Goal: Navigation & Orientation: Find specific page/section

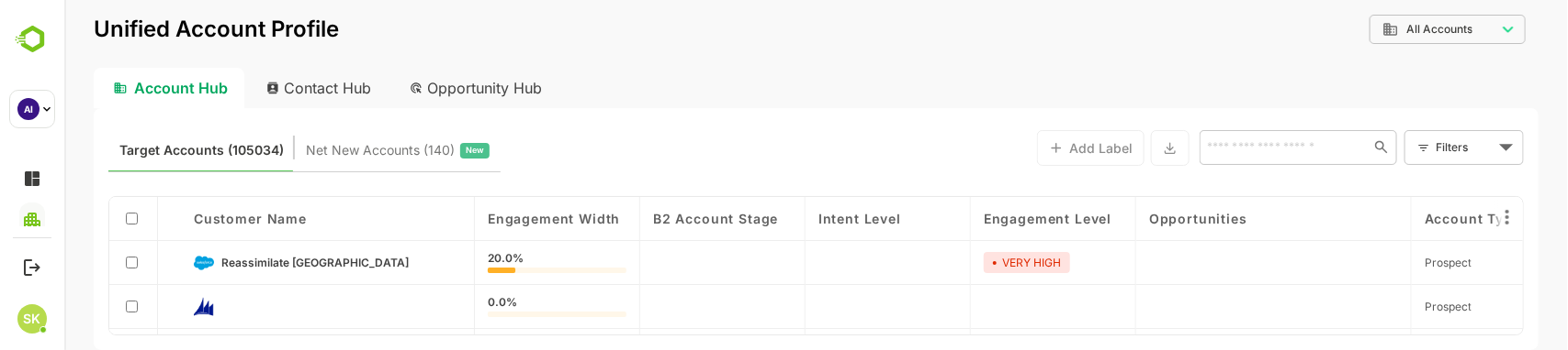
click at [336, 89] on div "Contact Hub" at bounding box center [318, 89] width 136 height 41
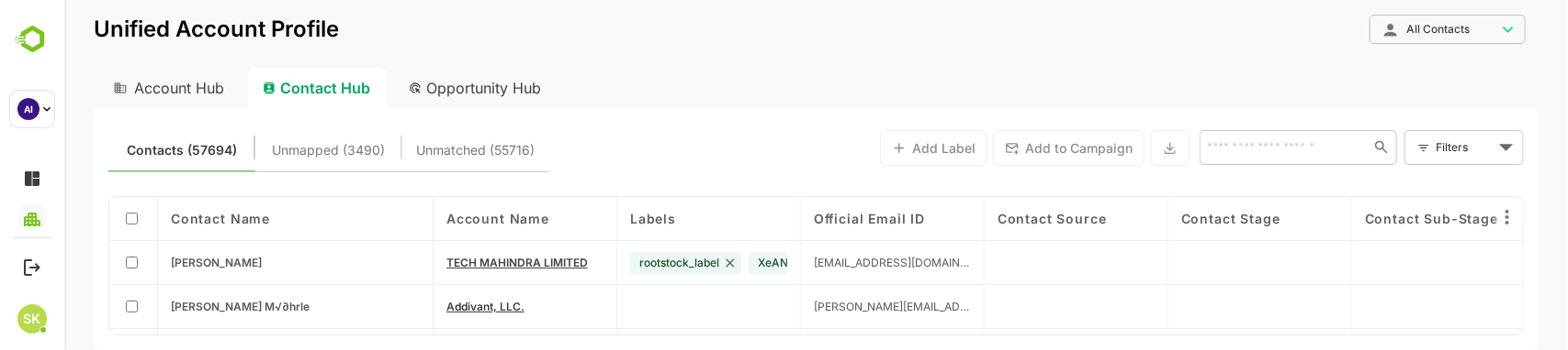
click at [186, 88] on div "Account Hub" at bounding box center [165, 89] width 147 height 41
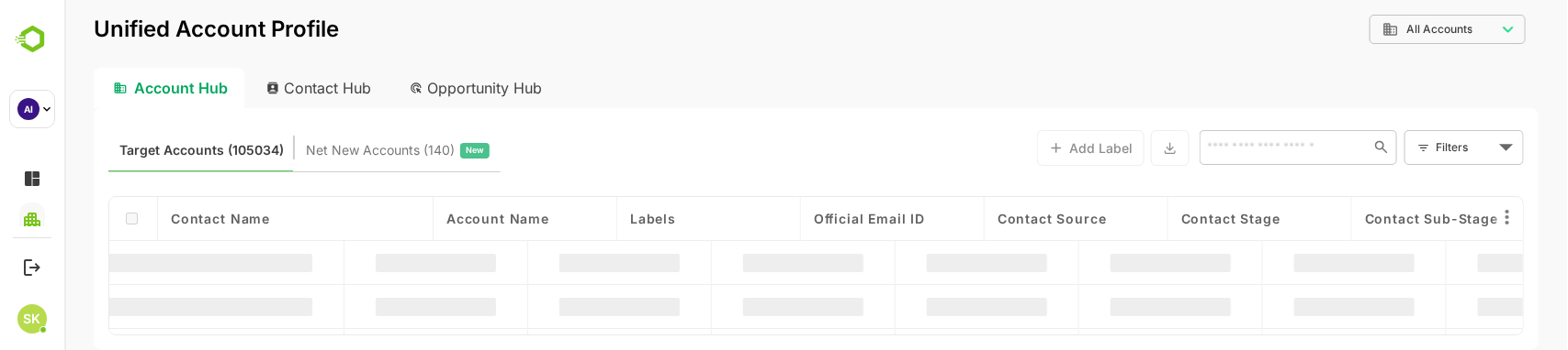
click at [305, 84] on div "Contact Hub" at bounding box center [318, 89] width 136 height 41
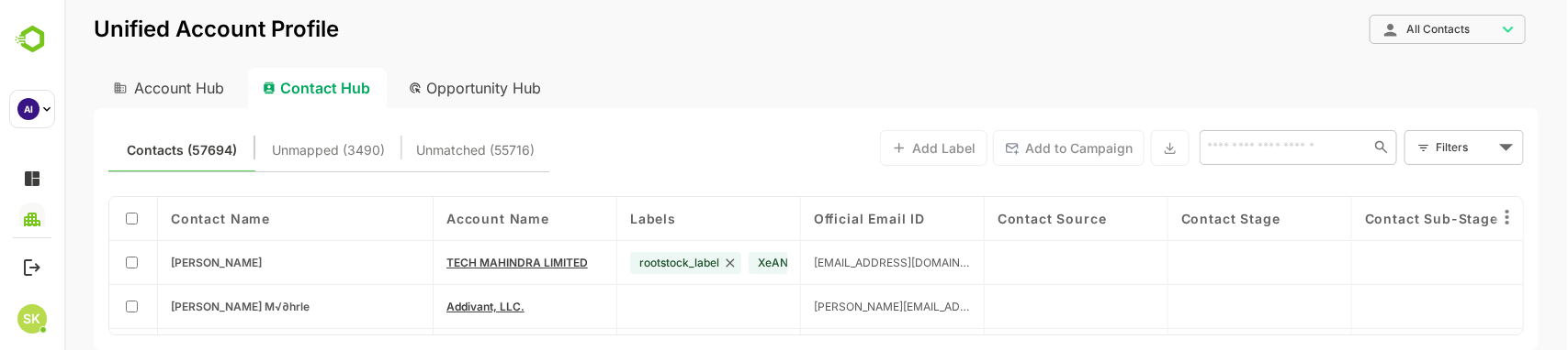
click at [524, 89] on div "Opportunity Hub" at bounding box center [474, 89] width 164 height 41
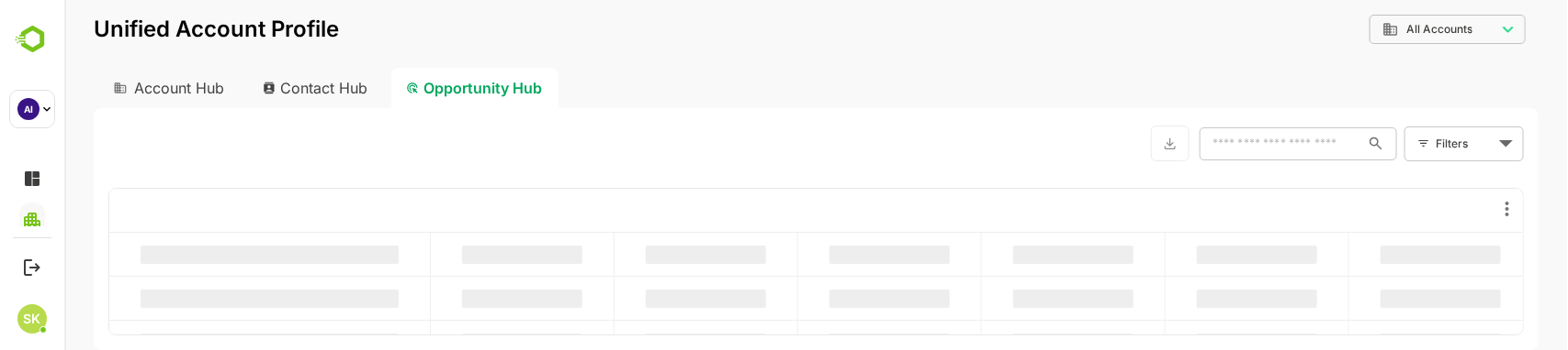
click at [335, 78] on div "Contact Hub" at bounding box center [314, 89] width 136 height 41
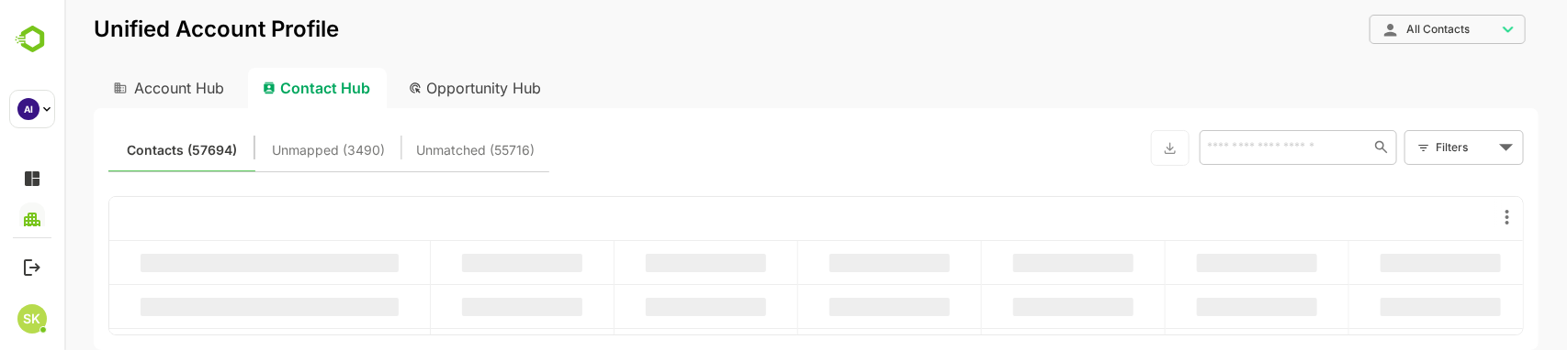
click at [186, 89] on div "Account Hub" at bounding box center [165, 89] width 147 height 41
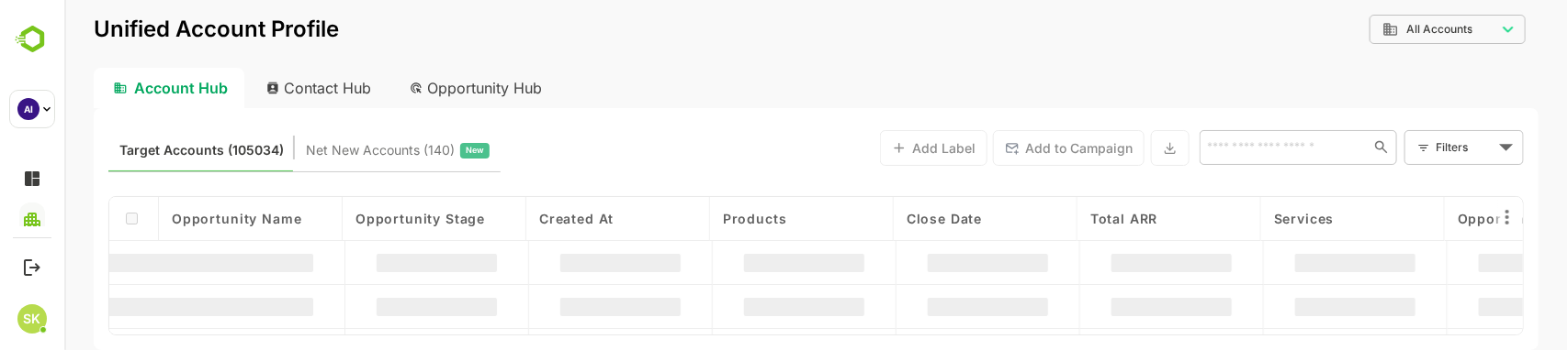
click at [304, 82] on div "Contact Hub" at bounding box center [318, 89] width 136 height 41
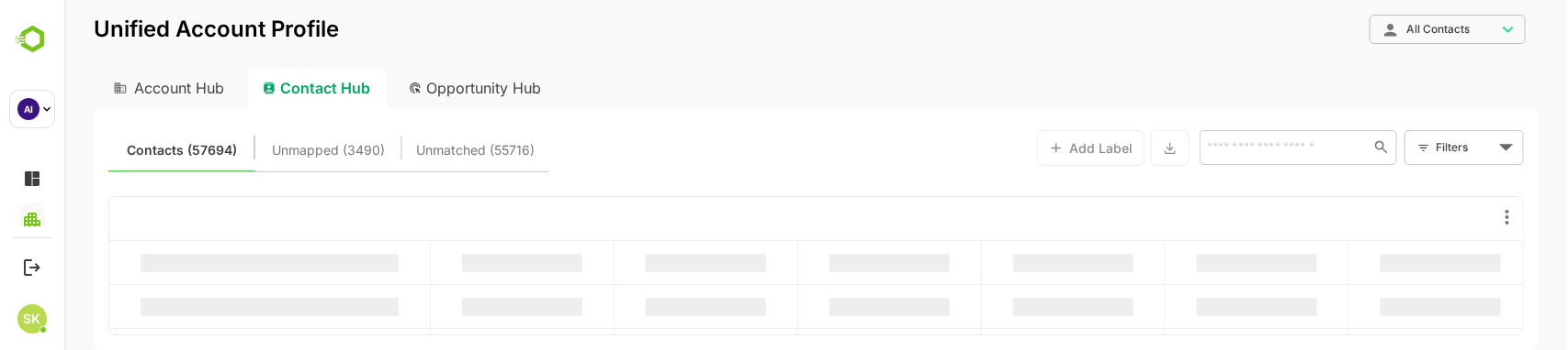
click at [445, 85] on div "Opportunity Hub" at bounding box center [474, 89] width 164 height 41
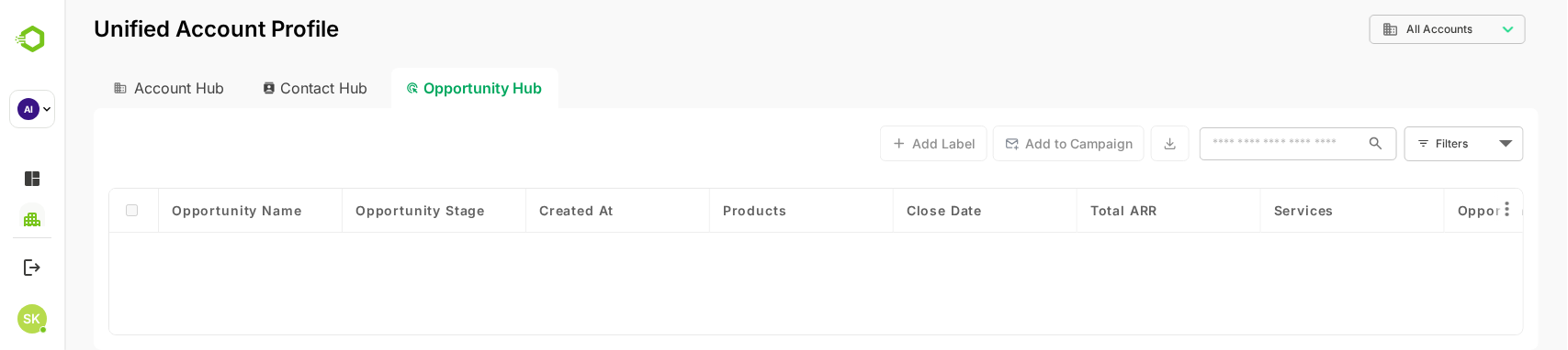
click at [331, 84] on div "Contact Hub" at bounding box center [314, 89] width 136 height 41
drag, startPoint x: 699, startPoint y: 345, endPoint x: 368, endPoint y: 65, distance: 433.5
click at [331, 84] on div "Contact Hub" at bounding box center [314, 89] width 136 height 41
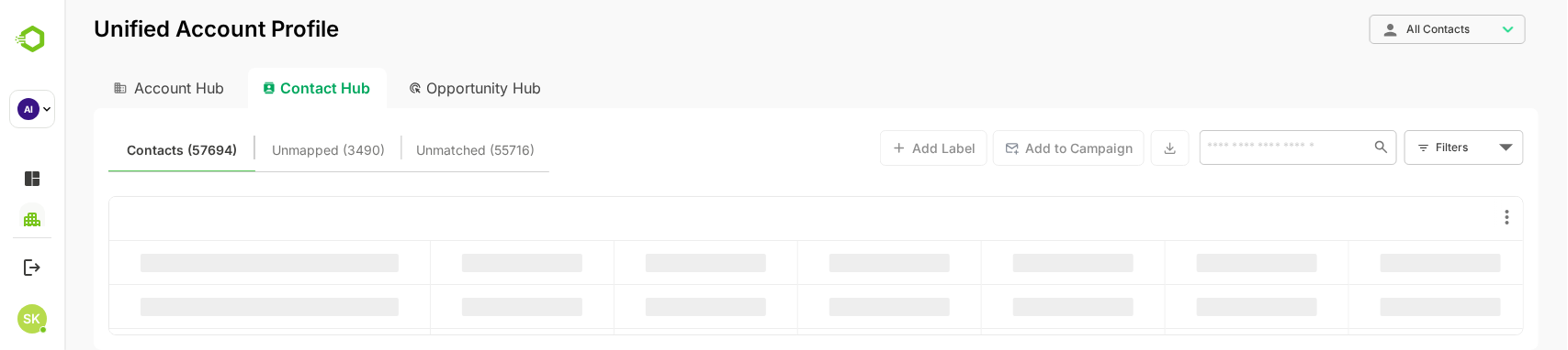
click at [440, 42] on div "**********" at bounding box center [815, 42] width 1445 height 54
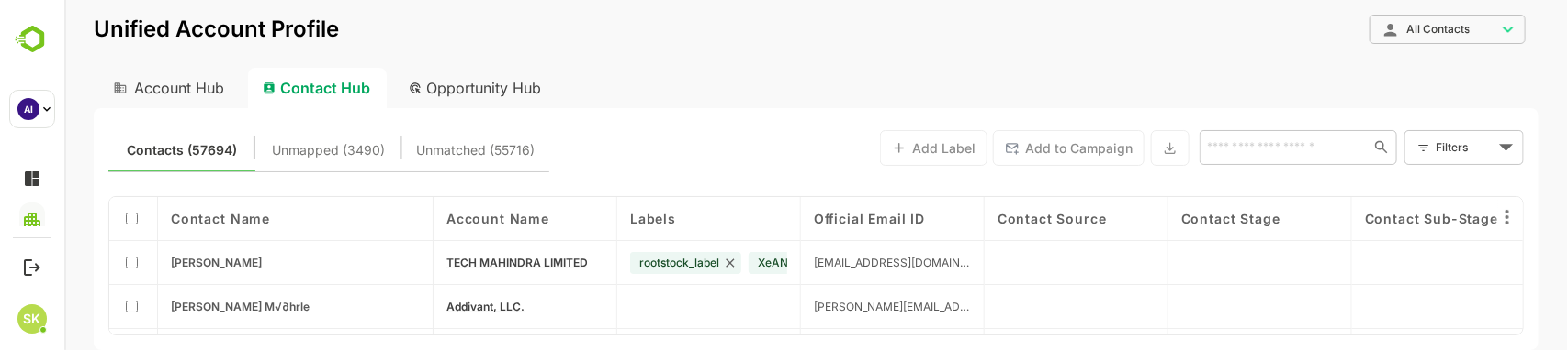
click at [211, 88] on div "Account Hub" at bounding box center [165, 89] width 147 height 41
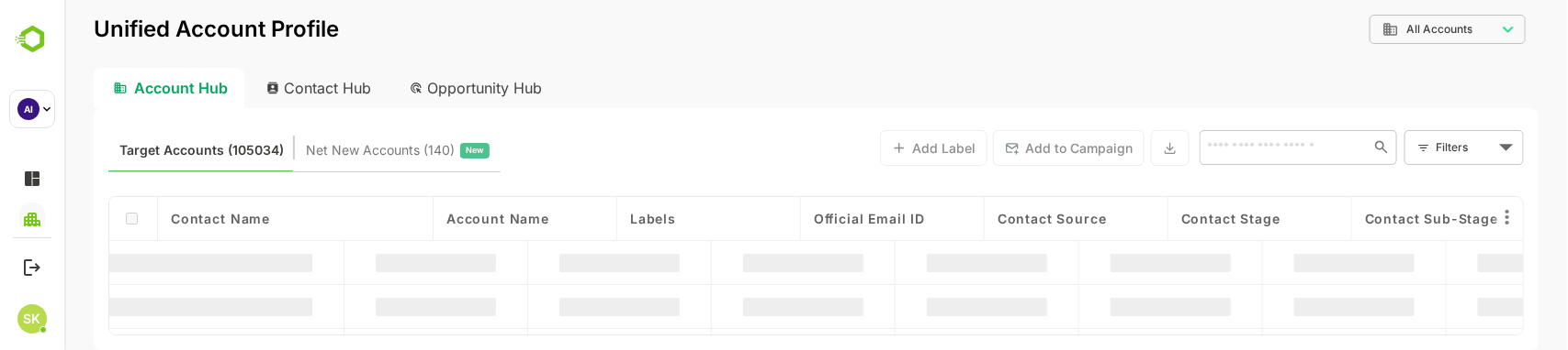
click at [312, 93] on div "Contact Hub" at bounding box center [318, 89] width 136 height 41
type input "**********"
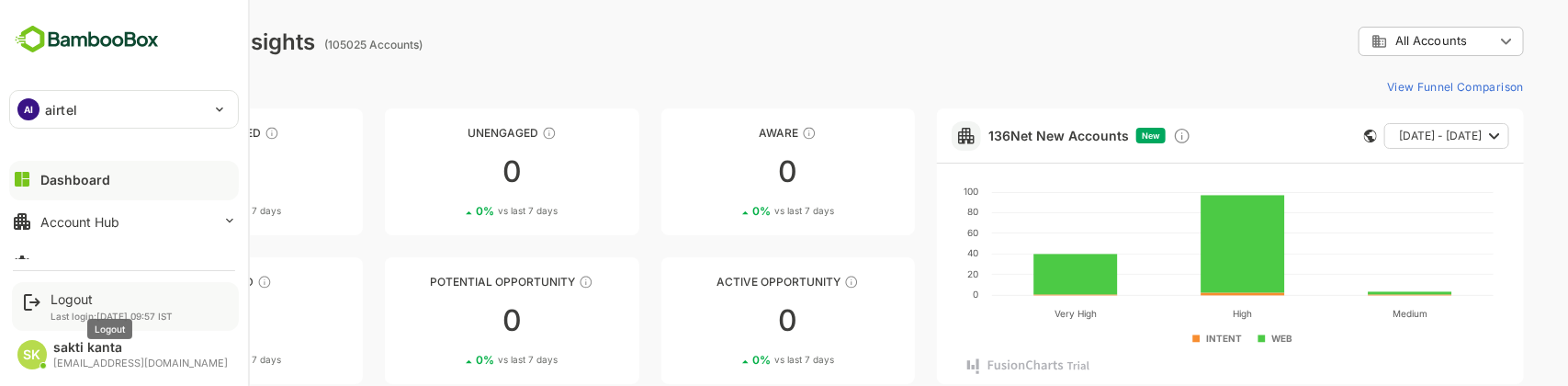
click at [66, 299] on div "Logout" at bounding box center [112, 299] width 122 height 16
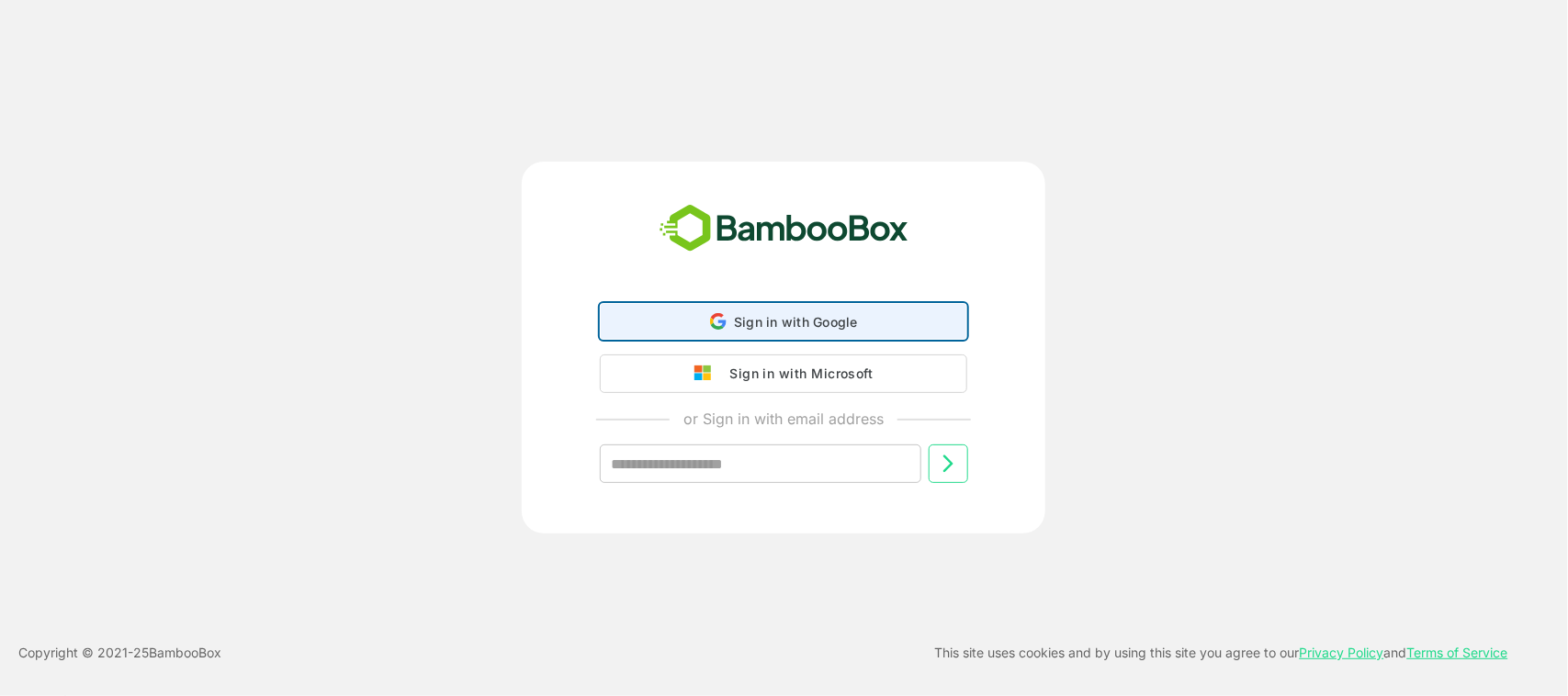
click at [822, 328] on span "Sign in with Google" at bounding box center [796, 322] width 124 height 16
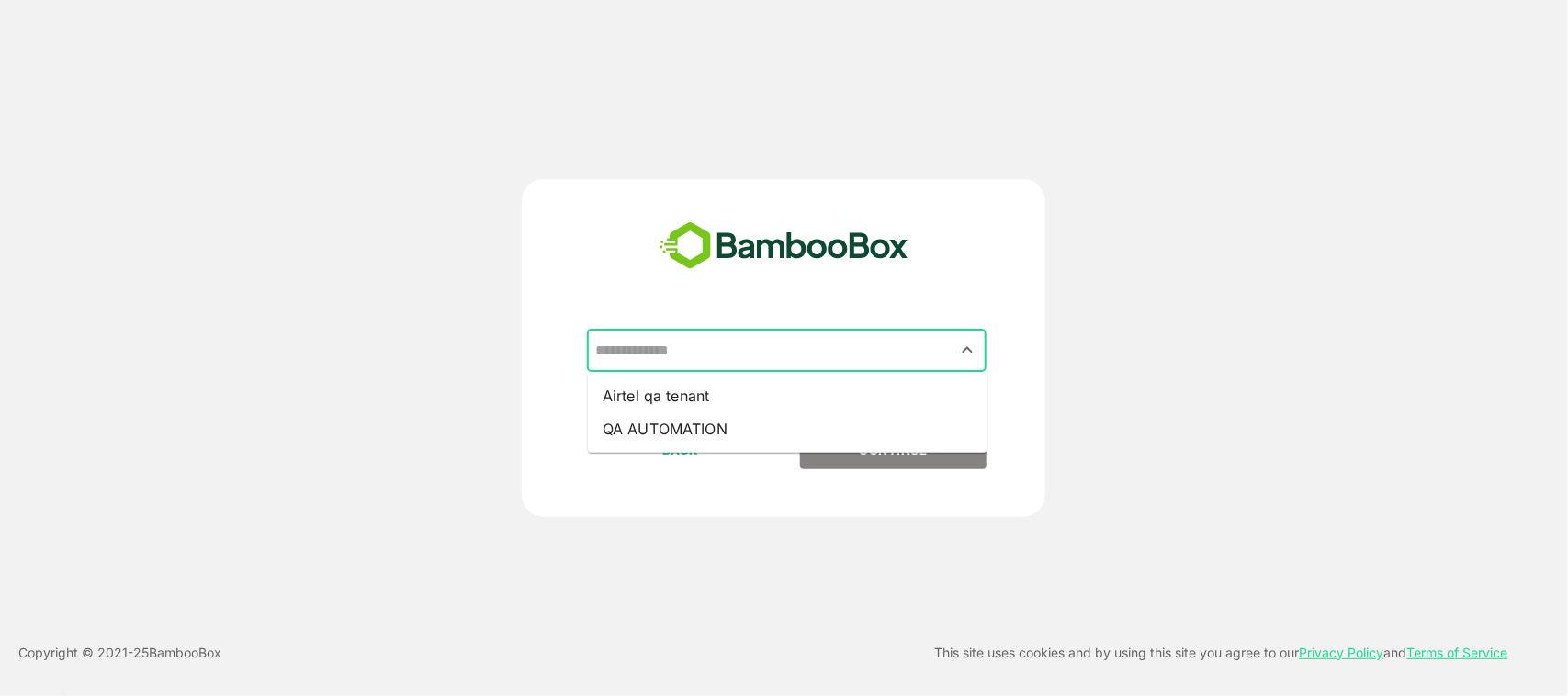
click at [893, 346] on input "text" at bounding box center [787, 351] width 392 height 35
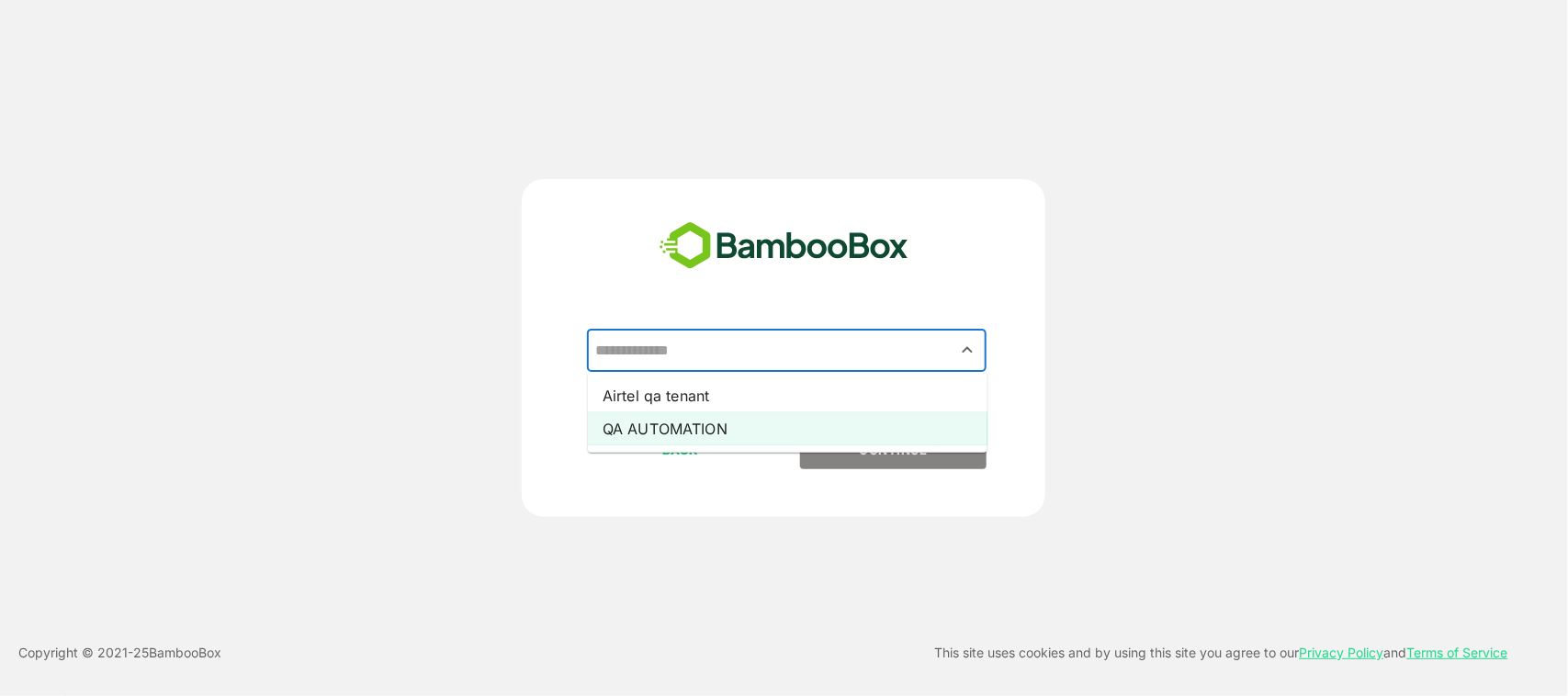
click at [873, 385] on li "QA AUTOMATION" at bounding box center [788, 429] width 399 height 33
type input "**********"
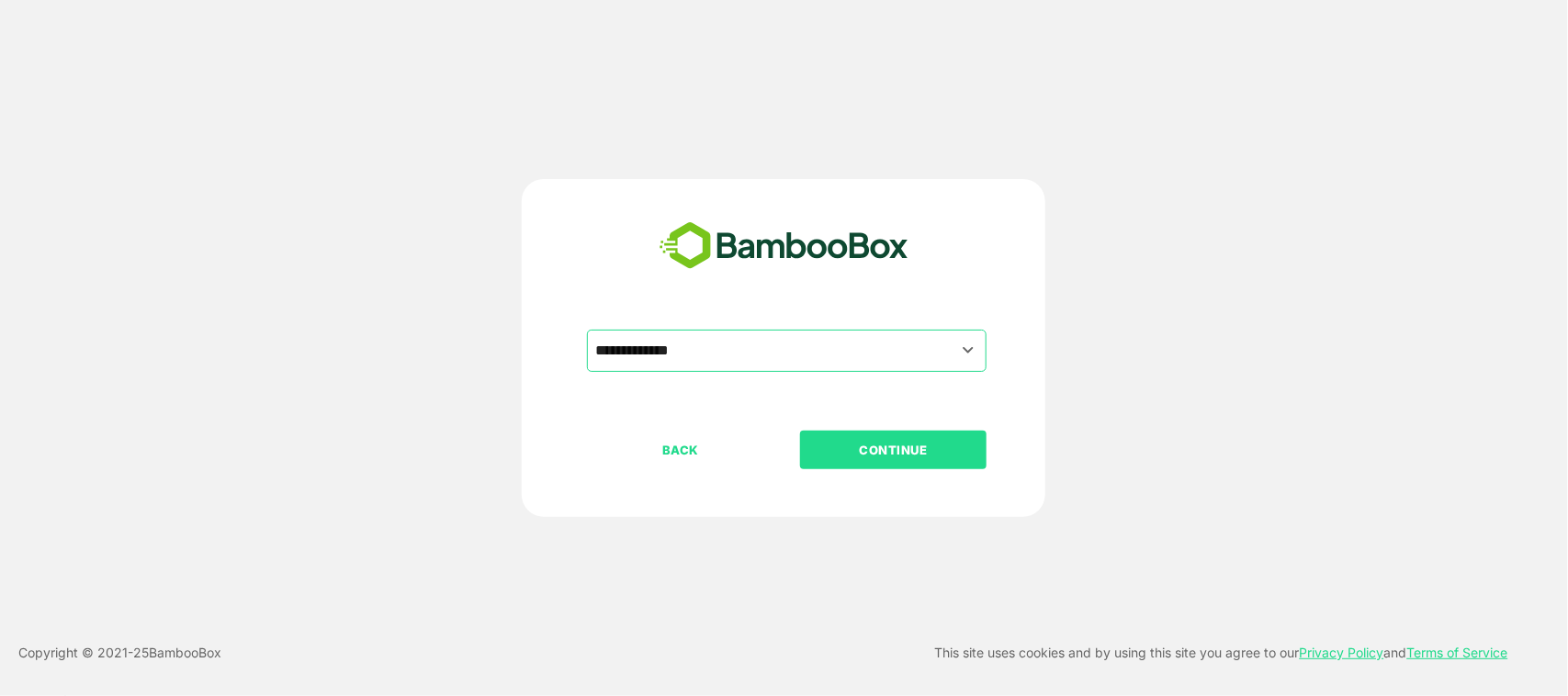
click at [877, 385] on p "CONTINUE" at bounding box center [893, 450] width 184 height 20
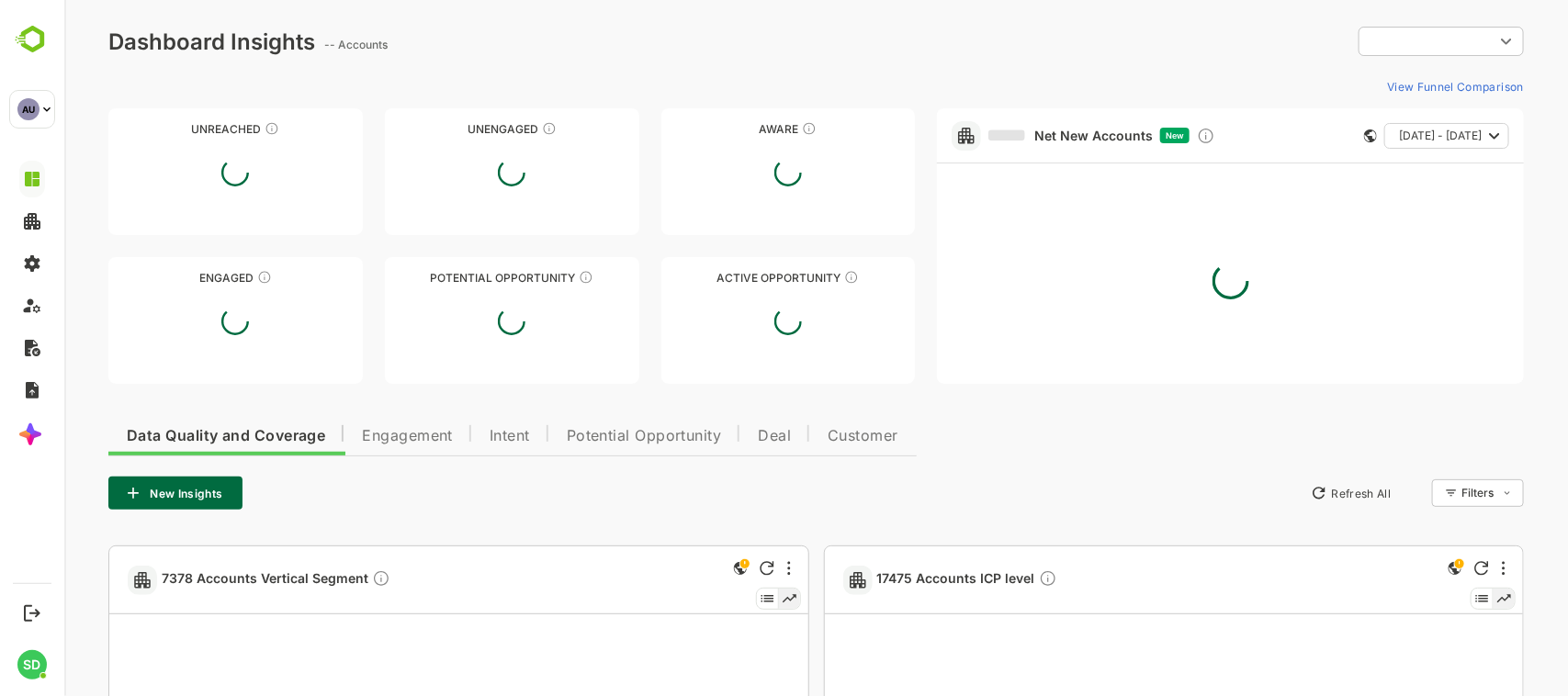
type input "**********"
